Goal: Task Accomplishment & Management: Use online tool/utility

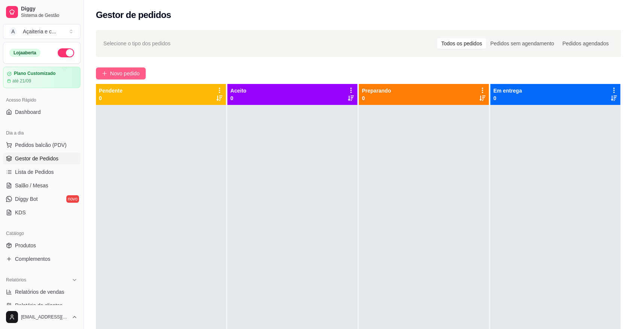
scroll to position [7, 0]
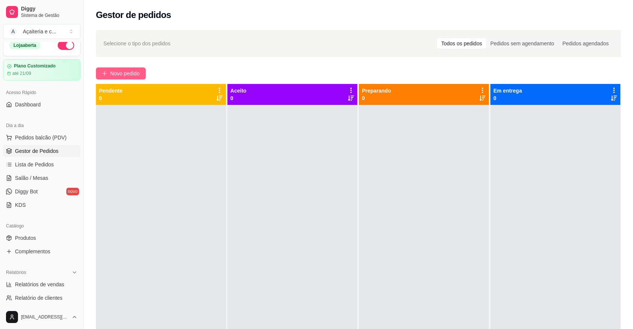
click at [128, 72] on span "Novo pedido" at bounding box center [125, 73] width 30 height 8
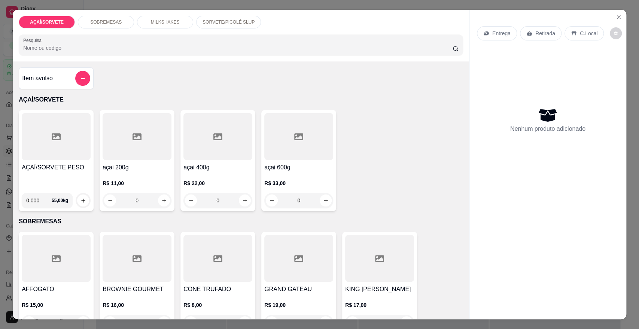
click at [62, 177] on div "AÇAÍ/SORVETE PESO" at bounding box center [56, 175] width 69 height 24
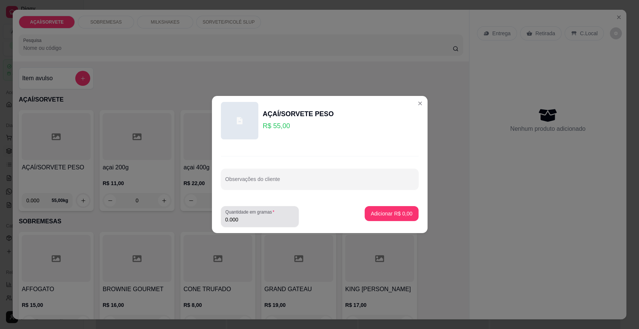
click at [244, 220] on input "0.000" at bounding box center [259, 219] width 69 height 7
type input "0.460"
click at [368, 214] on p "Adicionar R$ 25,30" at bounding box center [389, 213] width 43 height 7
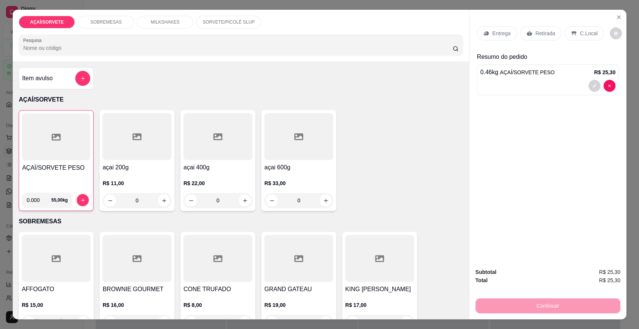
click at [535, 33] on p "Retirada" at bounding box center [545, 33] width 20 height 7
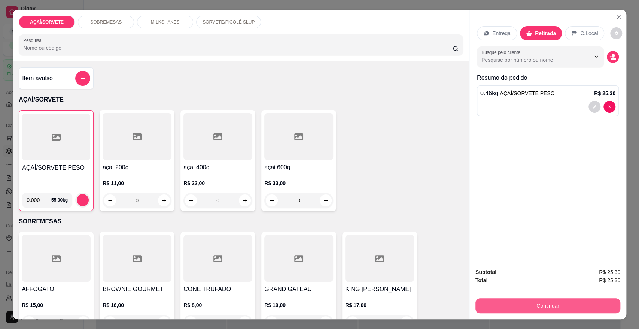
click at [490, 306] on button "Continuar" at bounding box center [548, 305] width 145 height 15
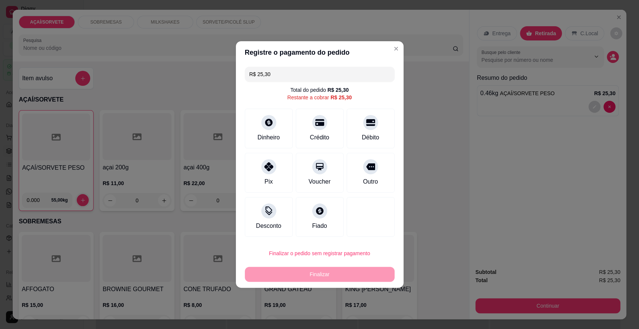
click at [285, 71] on input "R$ 25,30" at bounding box center [319, 74] width 141 height 15
click at [271, 184] on div "Pix" at bounding box center [268, 181] width 9 height 10
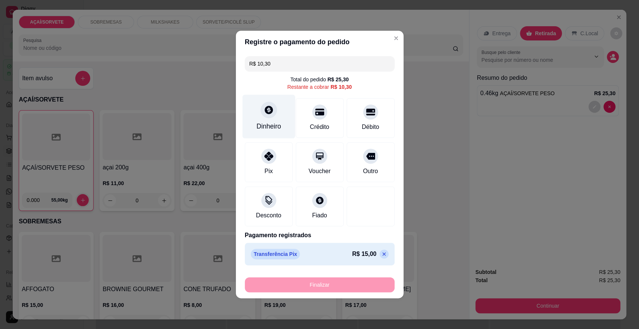
click at [266, 118] on div at bounding box center [269, 109] width 16 height 16
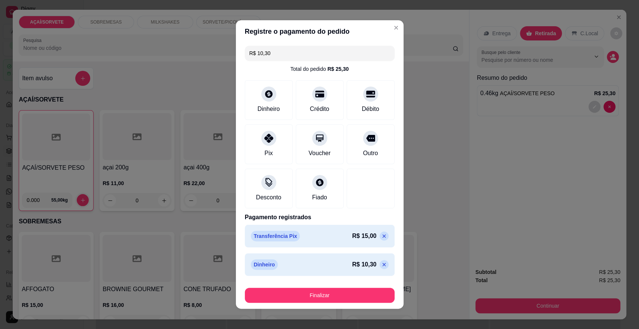
type input "R$ 0,00"
click at [274, 186] on div "Desconto" at bounding box center [268, 187] width 53 height 44
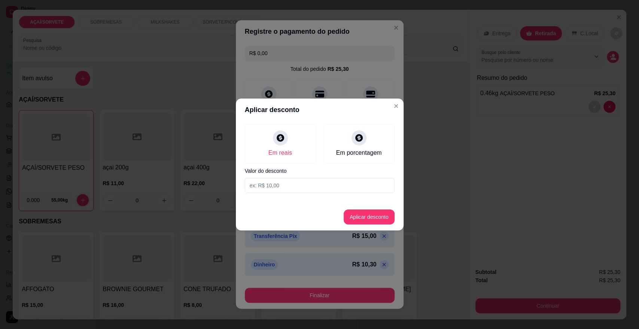
click at [320, 186] on input at bounding box center [320, 185] width 150 height 15
type input "0,30"
click at [371, 210] on button "Aplicar desconto" at bounding box center [368, 217] width 49 height 15
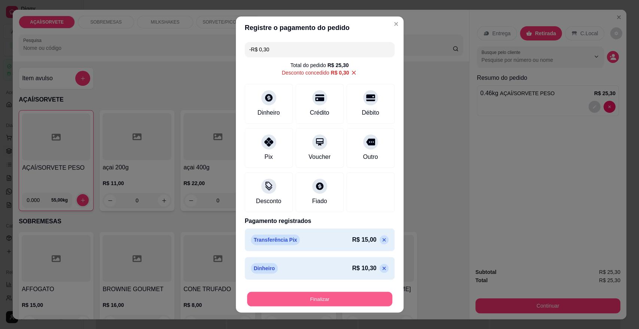
click at [366, 302] on button "Finalizar" at bounding box center [319, 299] width 145 height 15
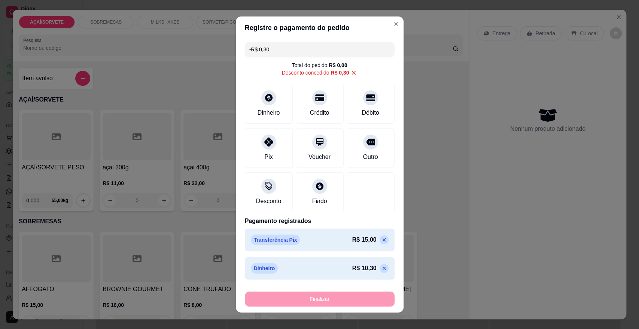
type input "-R$ 25,60"
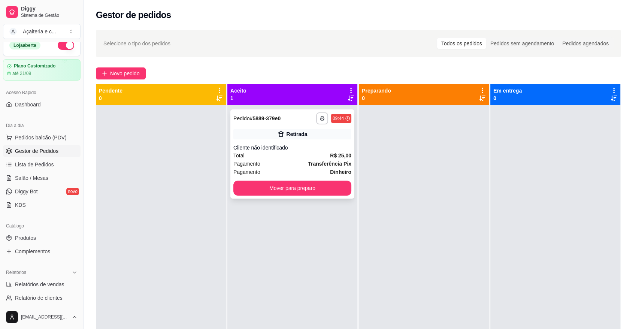
click at [335, 152] on strong "R$ 25,00" at bounding box center [340, 155] width 21 height 6
click at [317, 190] on button "Mover para preparo" at bounding box center [292, 188] width 115 height 15
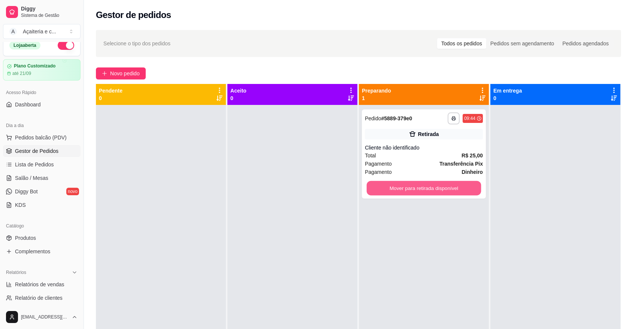
click at [378, 187] on button "Mover para retirada disponível" at bounding box center [424, 188] width 115 height 15
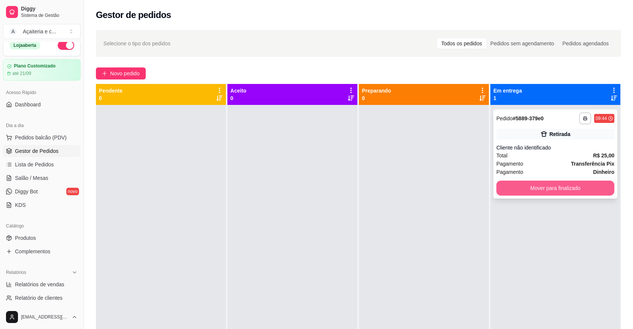
click at [500, 186] on button "Mover para finalizado" at bounding box center [555, 187] width 118 height 15
